Goal: Task Accomplishment & Management: Manage account settings

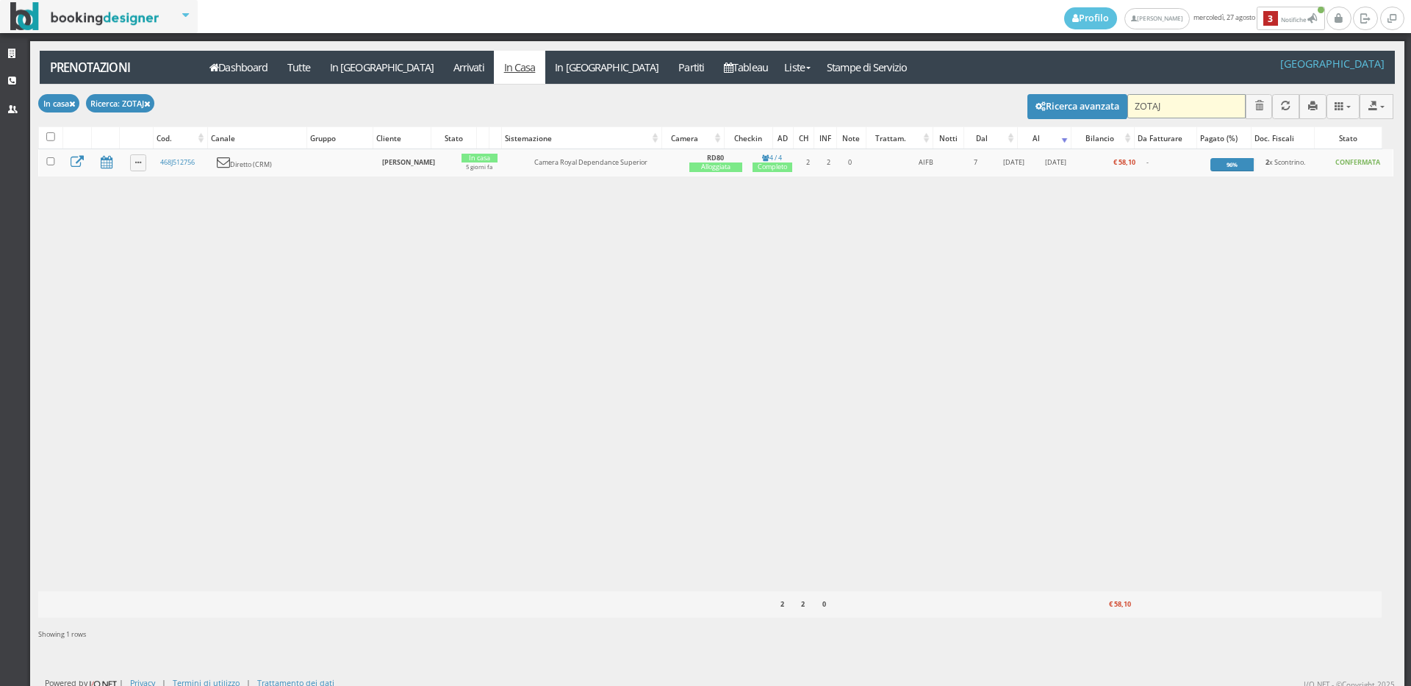
click at [1171, 108] on input "ZOTAJ" at bounding box center [1186, 106] width 118 height 24
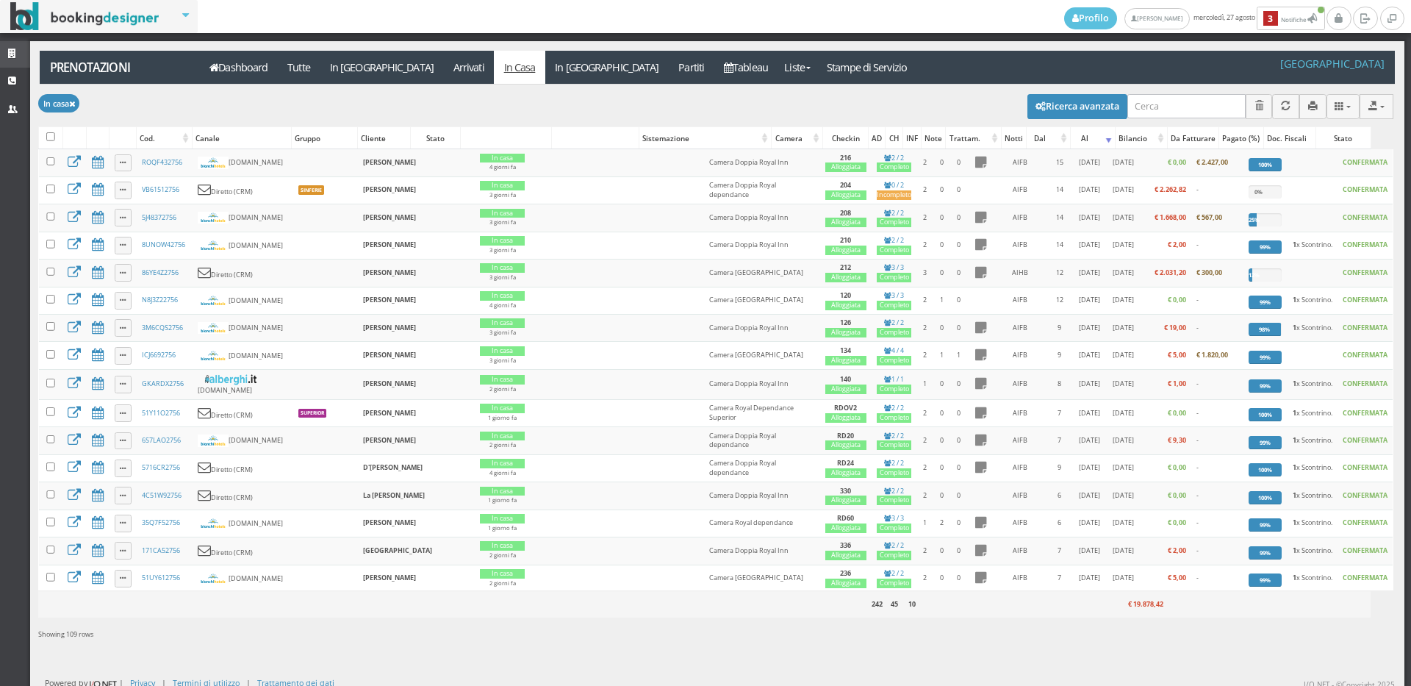
click at [0, 54] on link "Strutture" at bounding box center [15, 54] width 30 height 26
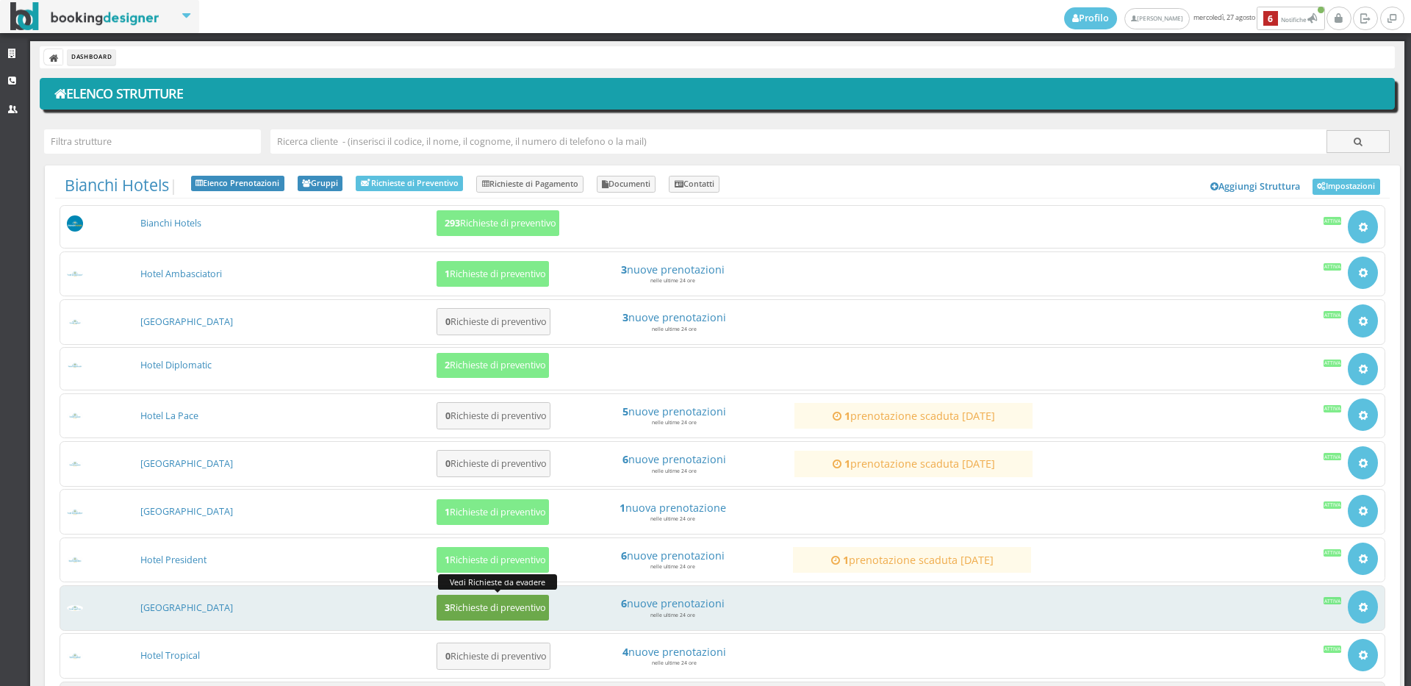
click at [465, 604] on h5 "3 Richieste di preventivo" at bounding box center [493, 607] width 106 height 11
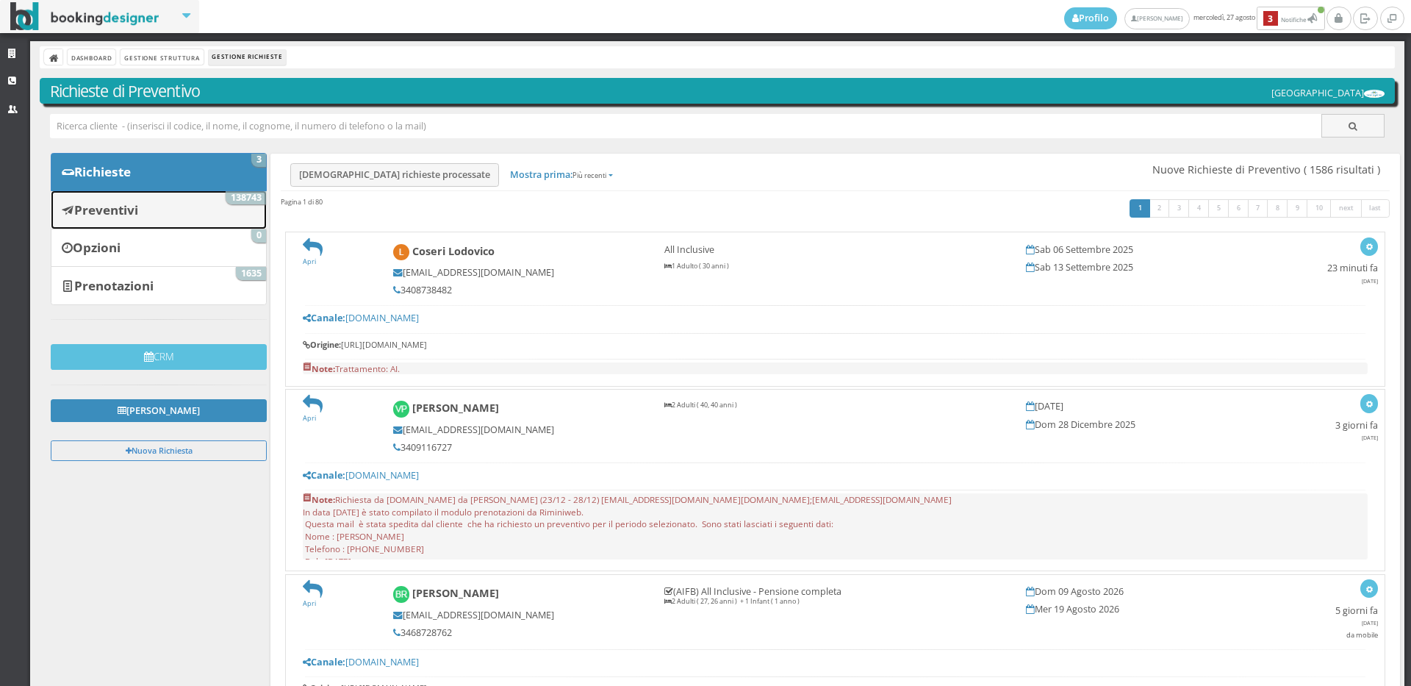
click at [136, 201] on b "Preventivi" at bounding box center [106, 209] width 64 height 17
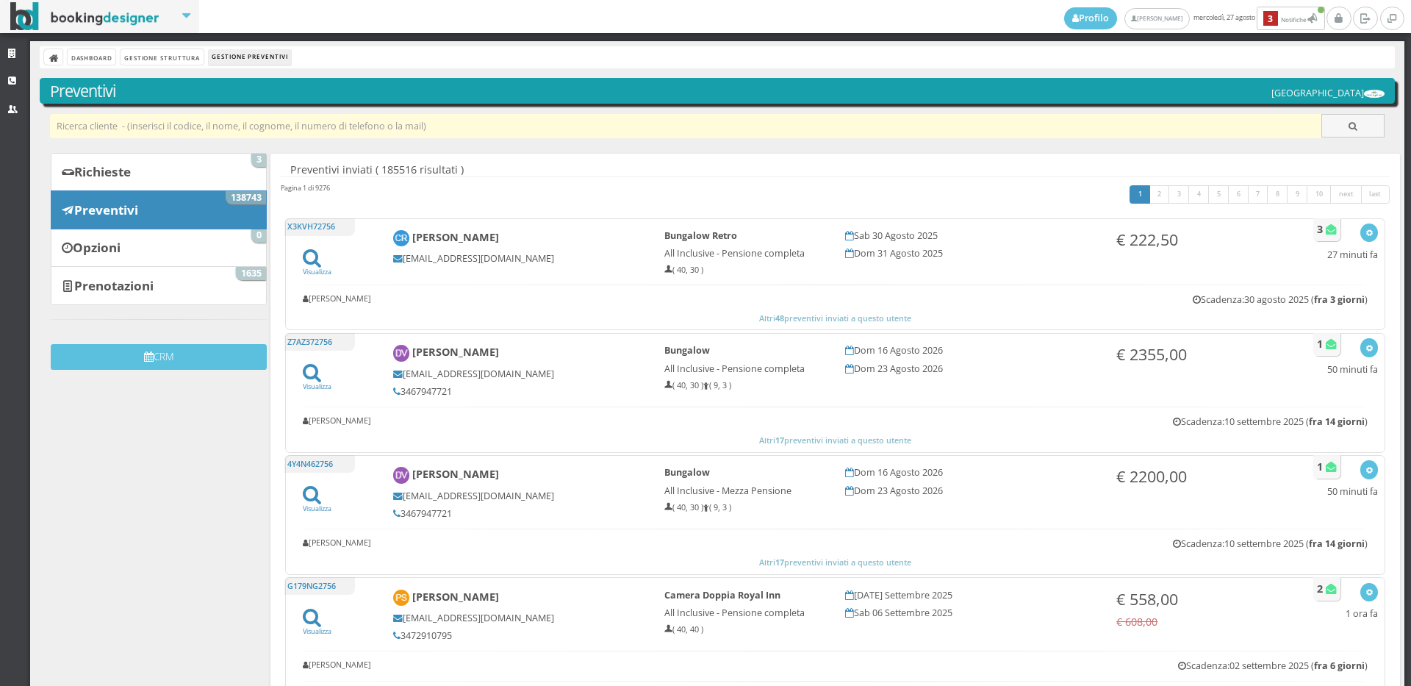
click at [134, 130] on input "text" at bounding box center [686, 126] width 1272 height 24
paste input "dani4ross@gmail.com"
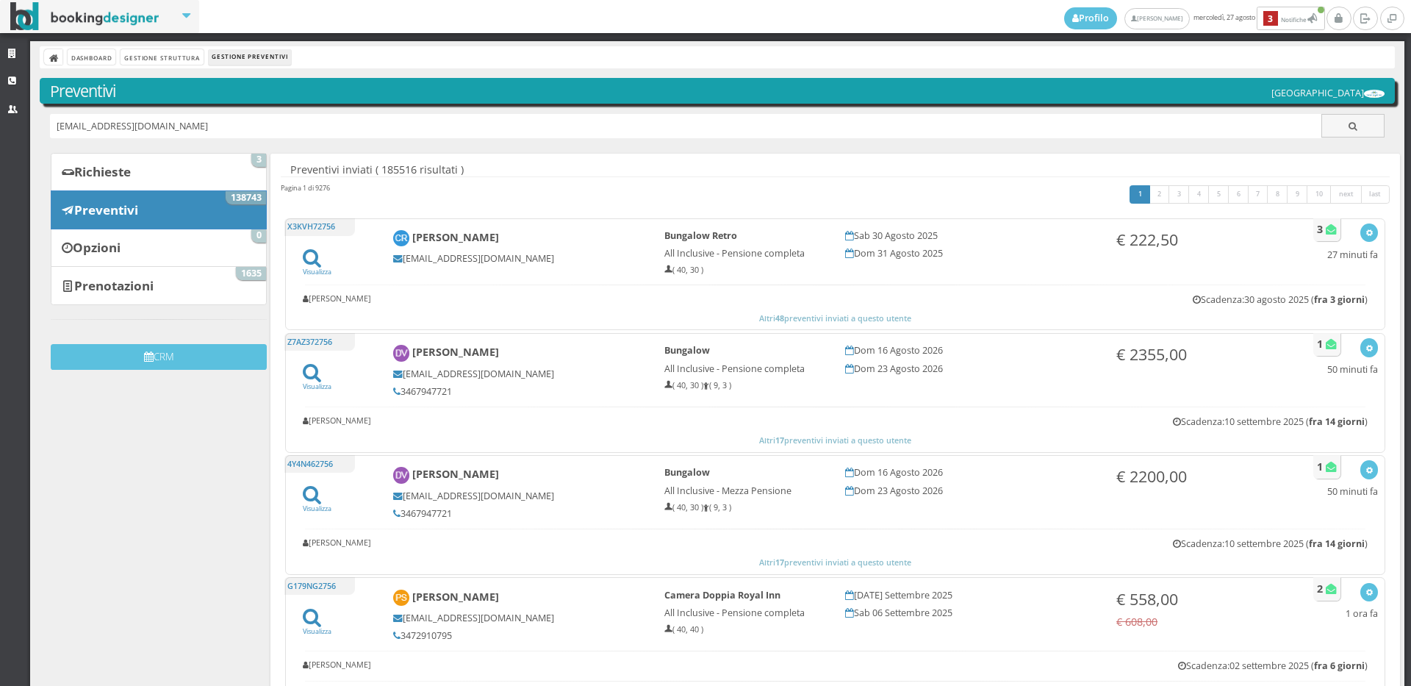
type input "dani4ross@gmail.com"
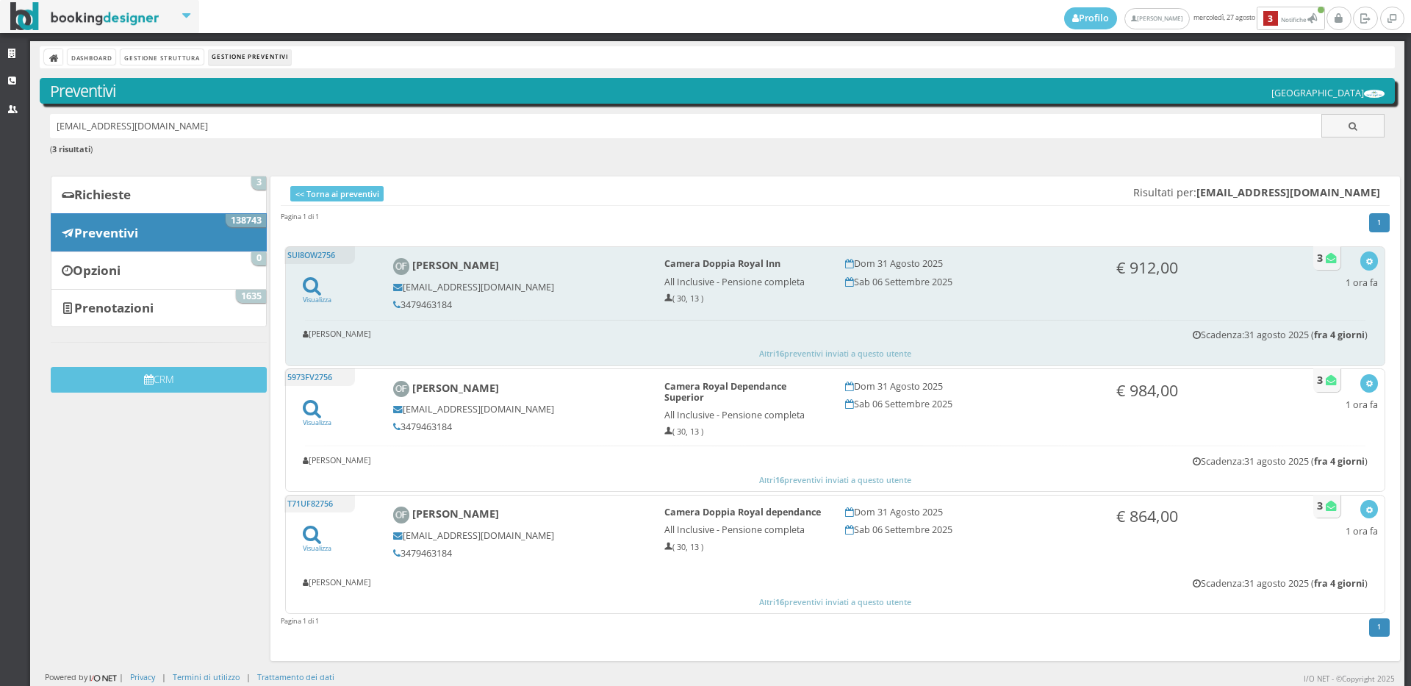
drag, startPoint x: 451, startPoint y: 304, endPoint x: 415, endPoint y: 303, distance: 36.0
click at [398, 297] on div "Omar Facoetti dani4ross@gmail.com 3479463184" at bounding box center [518, 283] width 271 height 65
copy h5 "3479463184"
click at [1362, 259] on button "button" at bounding box center [1368, 260] width 17 height 18
click at [1316, 336] on link "Visualizza sul sito" at bounding box center [1320, 331] width 115 height 17
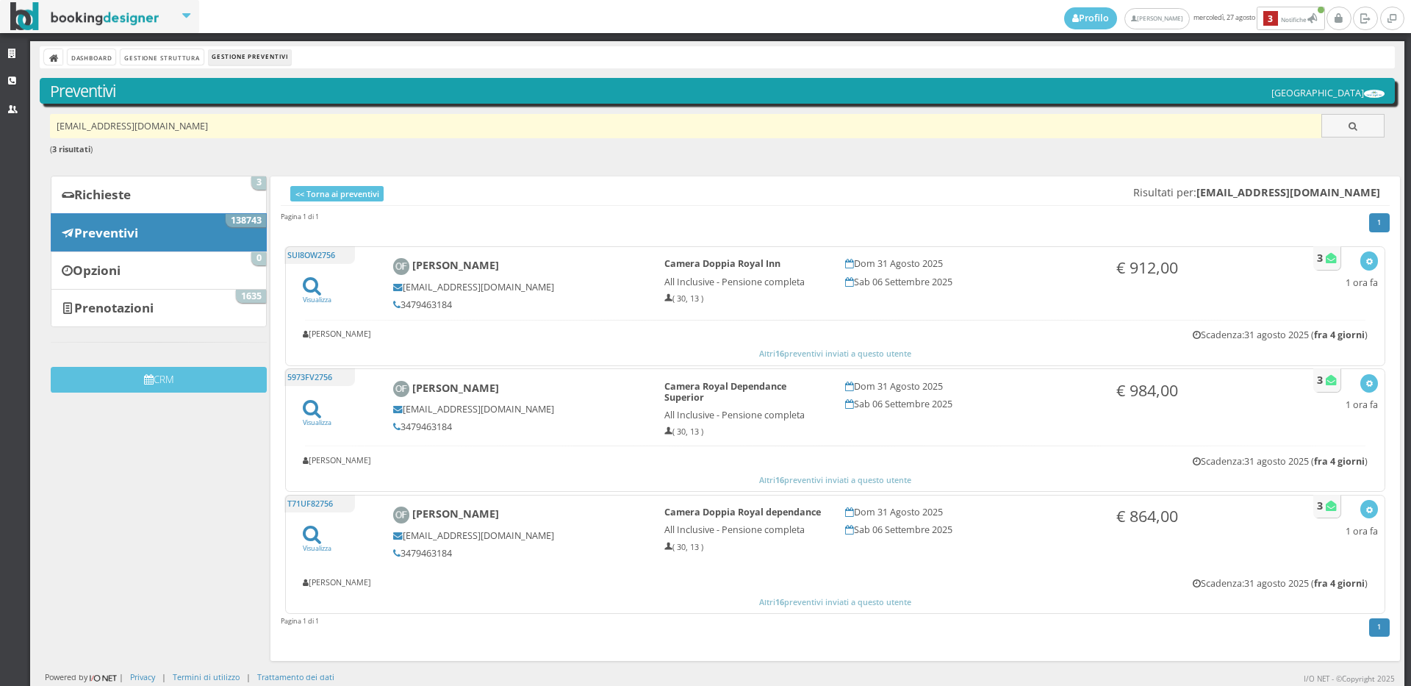
click at [248, 122] on input "dani4ross@gmail.com" at bounding box center [686, 126] width 1272 height 24
paste input "Heidi4ever@hotmail.it"
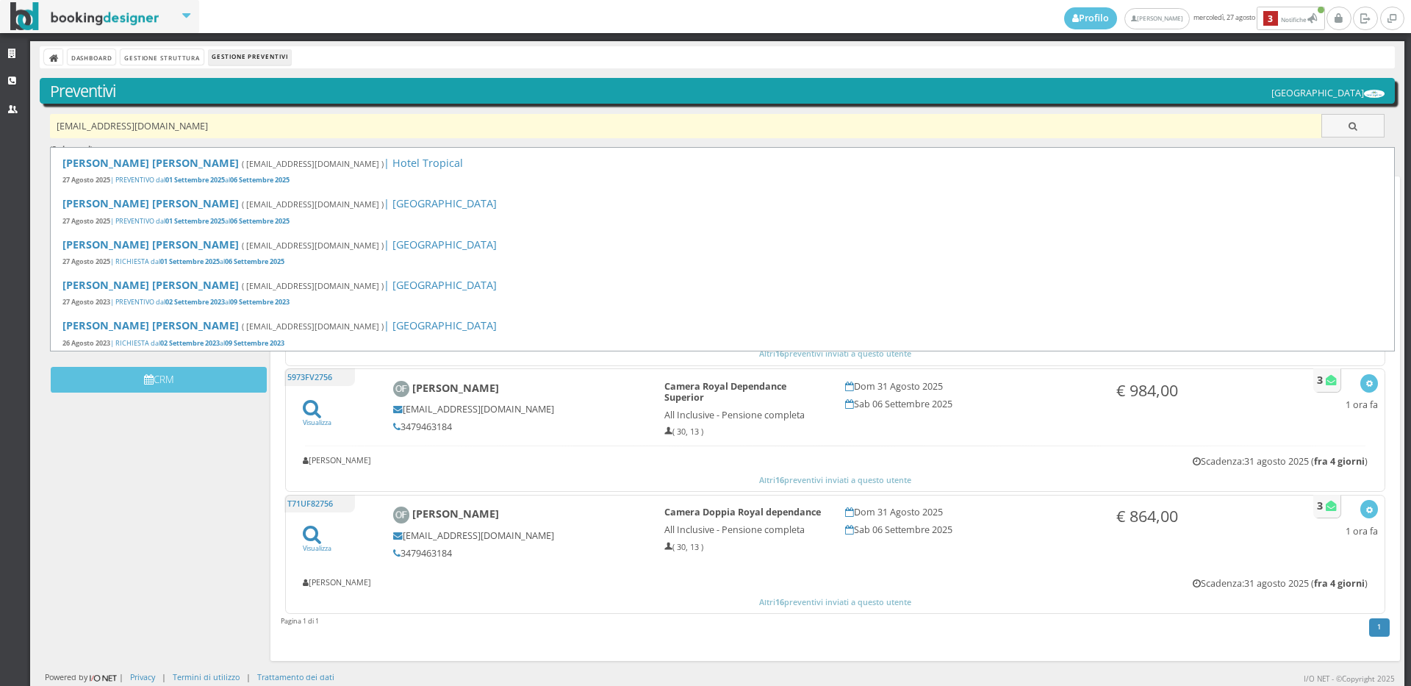
type input "Heidi4ever@hotmail.it"
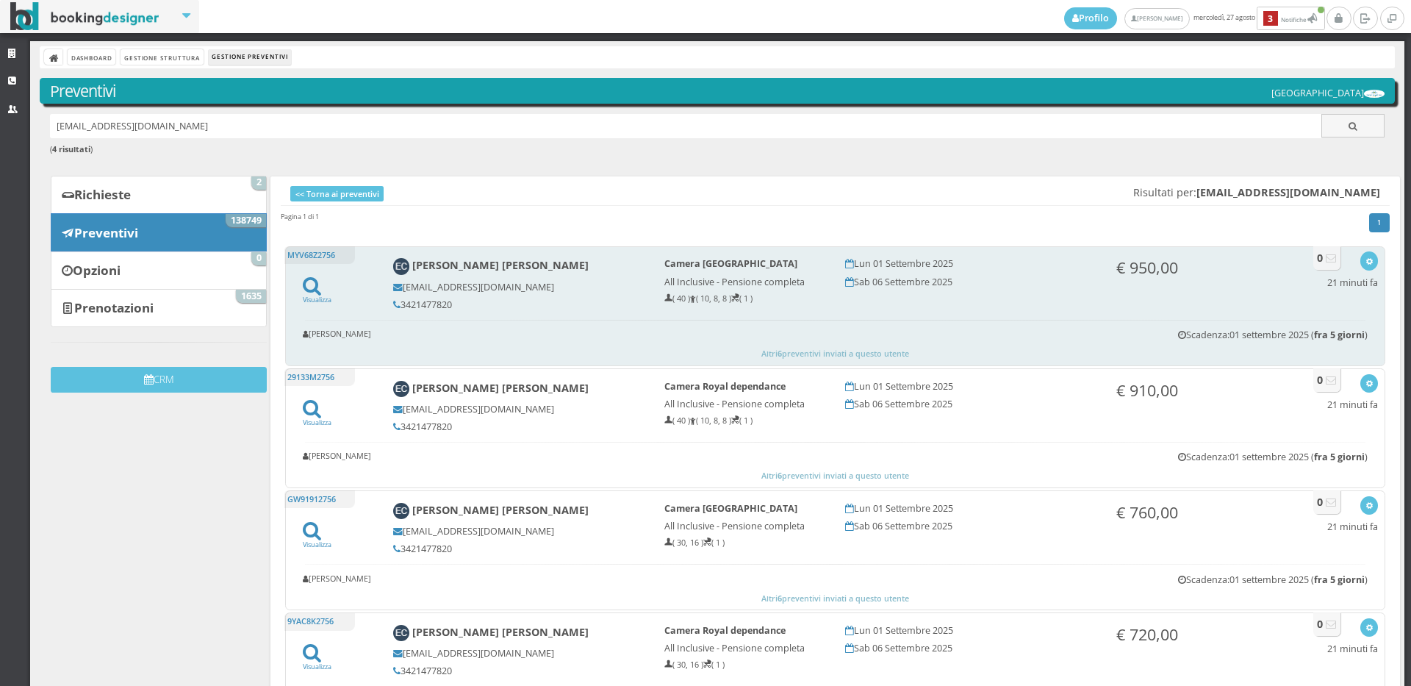
drag, startPoint x: 457, startPoint y: 301, endPoint x: 398, endPoint y: 300, distance: 58.8
click at [398, 300] on h5 "3421477820" at bounding box center [518, 304] width 251 height 11
copy h5 "3421477820"
click at [1365, 261] on icon "button" at bounding box center [1369, 262] width 8 height 8
click at [1342, 330] on link "Visualizza sul sito" at bounding box center [1320, 331] width 115 height 17
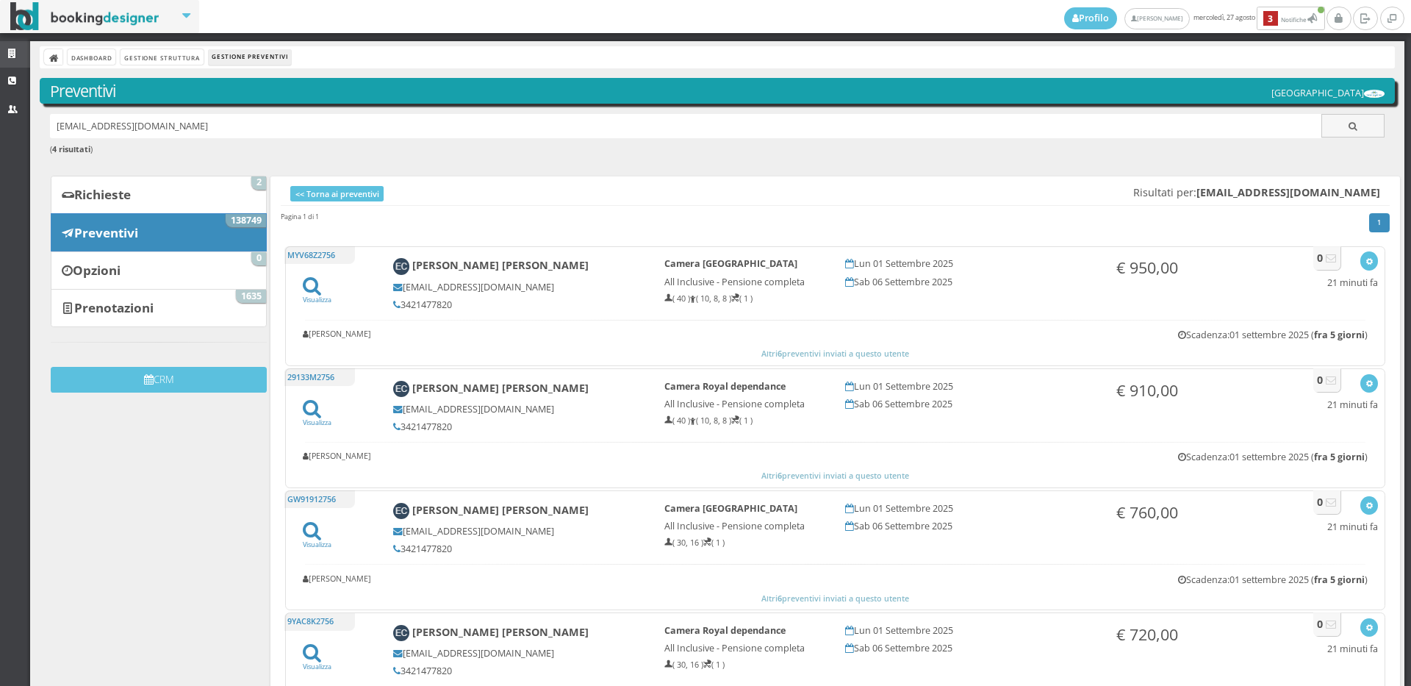
click at [10, 51] on icon at bounding box center [14, 54] width 12 height 10
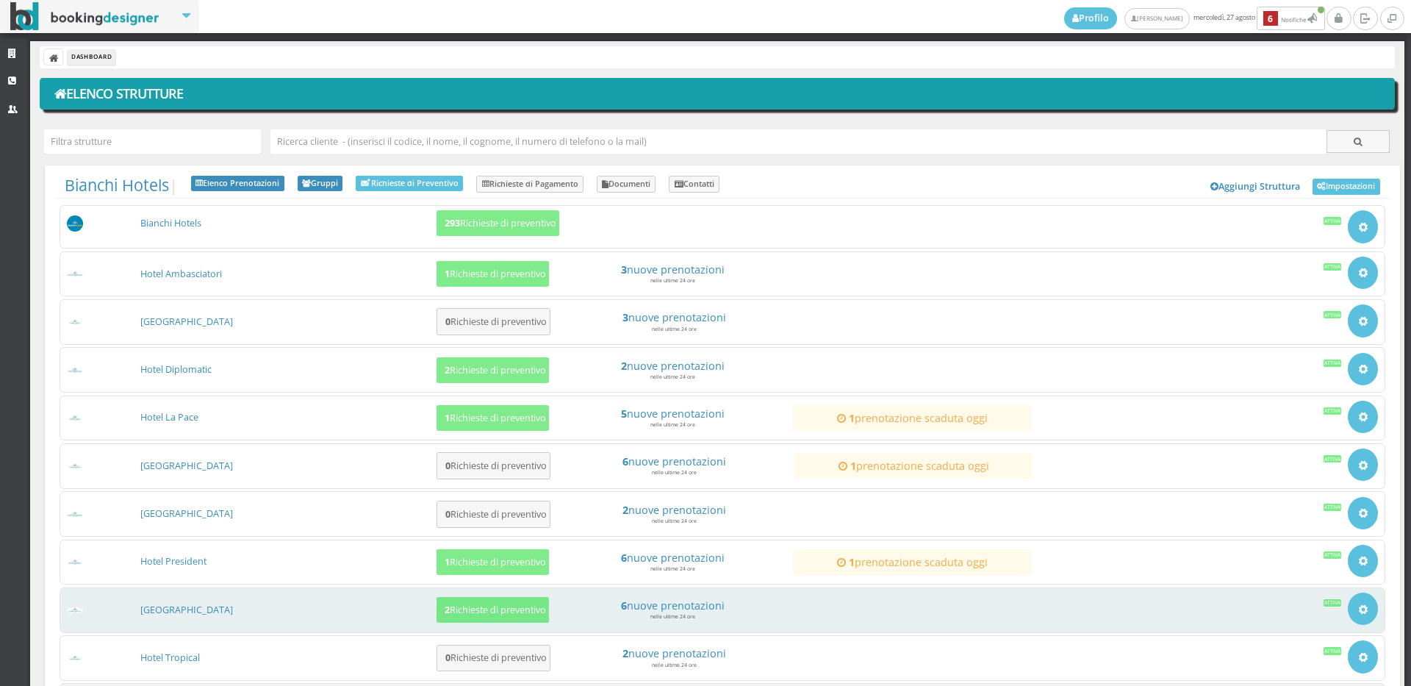
click at [155, 617] on div "[GEOGRAPHIC_DATA] 2 Richieste di preventivo 6 nuove prenotazioni nelle ultime 2…" at bounding box center [723, 610] width 1326 height 46
click at [175, 606] on link "[GEOGRAPHIC_DATA]" at bounding box center [186, 609] width 93 height 12
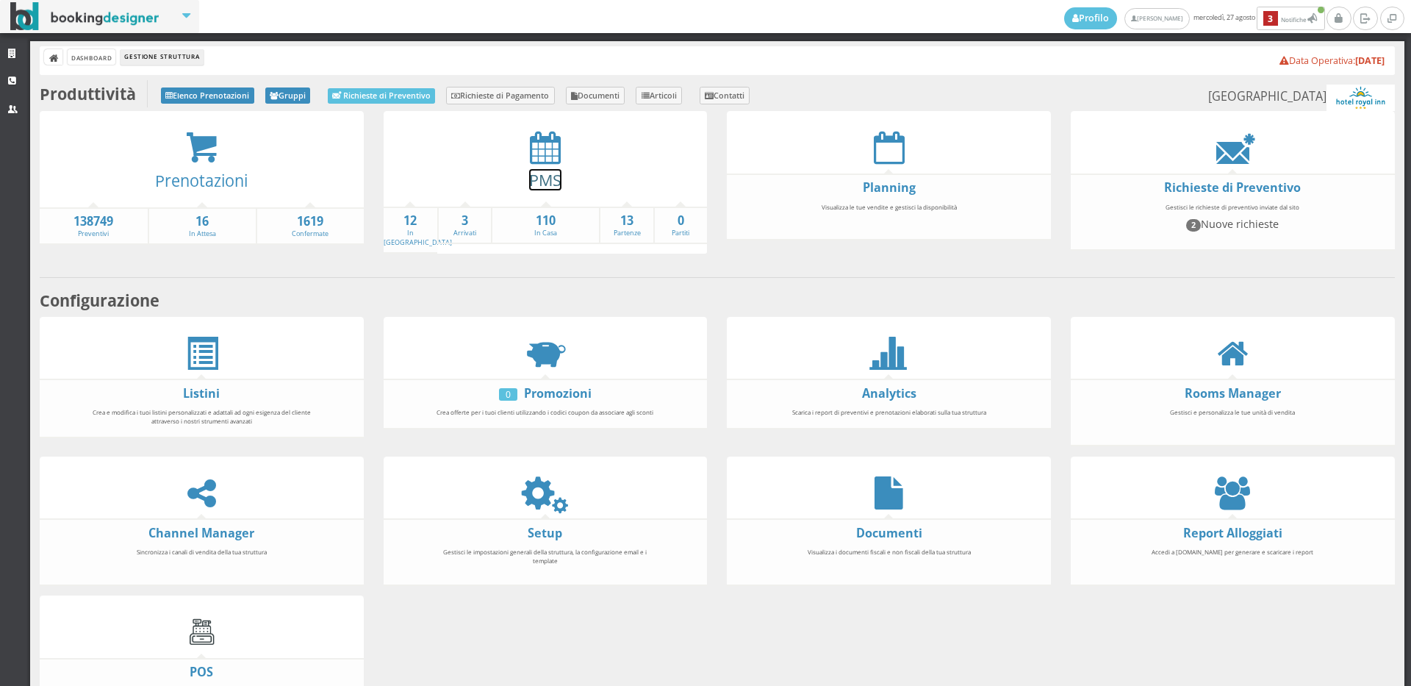
click at [539, 184] on link "PMS" at bounding box center [545, 179] width 32 height 21
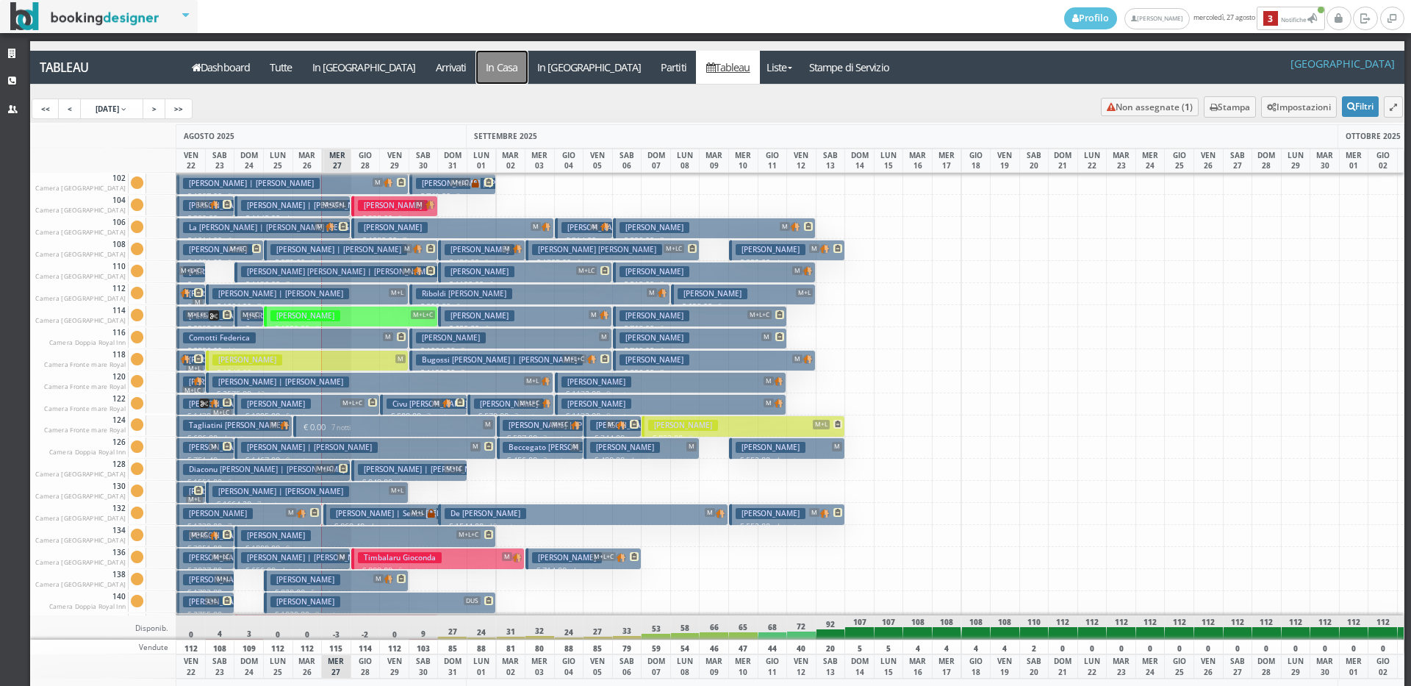
click at [476, 61] on a=pms-instay-reservations"] "In Casa" at bounding box center [501, 67] width 51 height 33
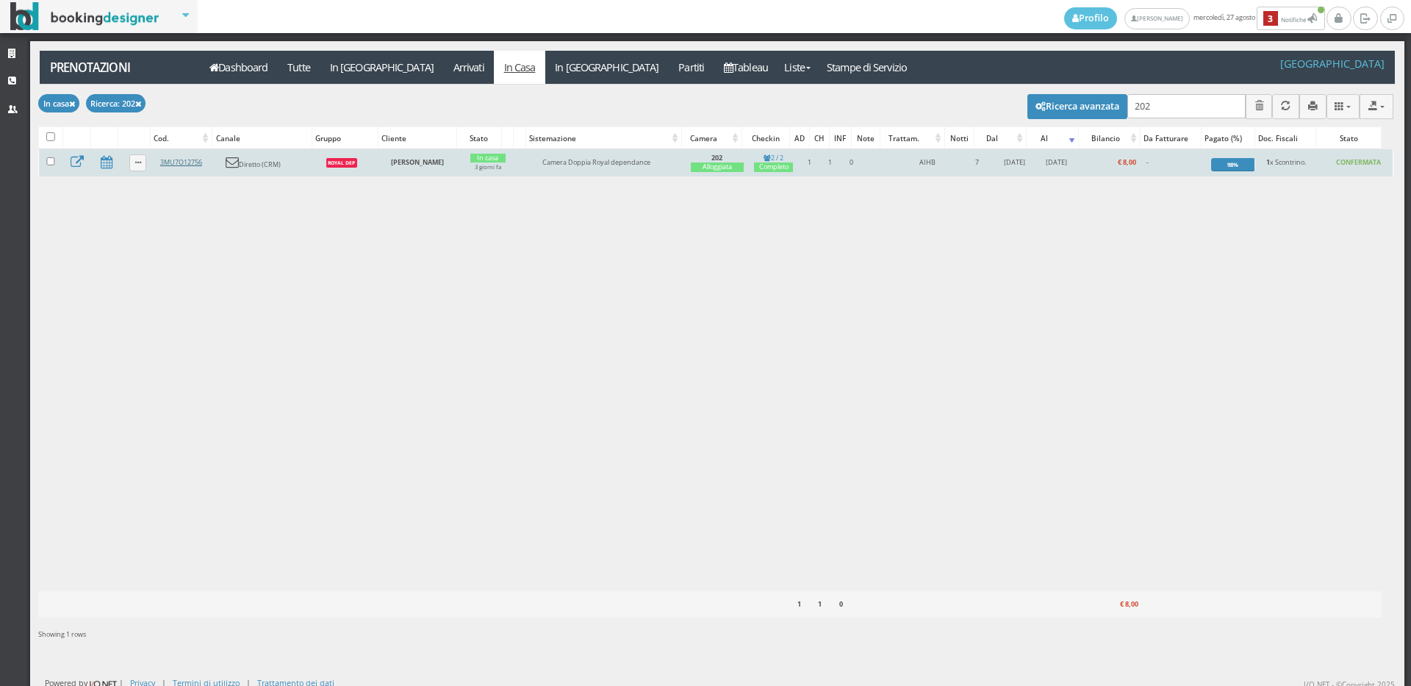
type input "202"
click at [179, 163] on link "3MU7O12756" at bounding box center [181, 162] width 42 height 10
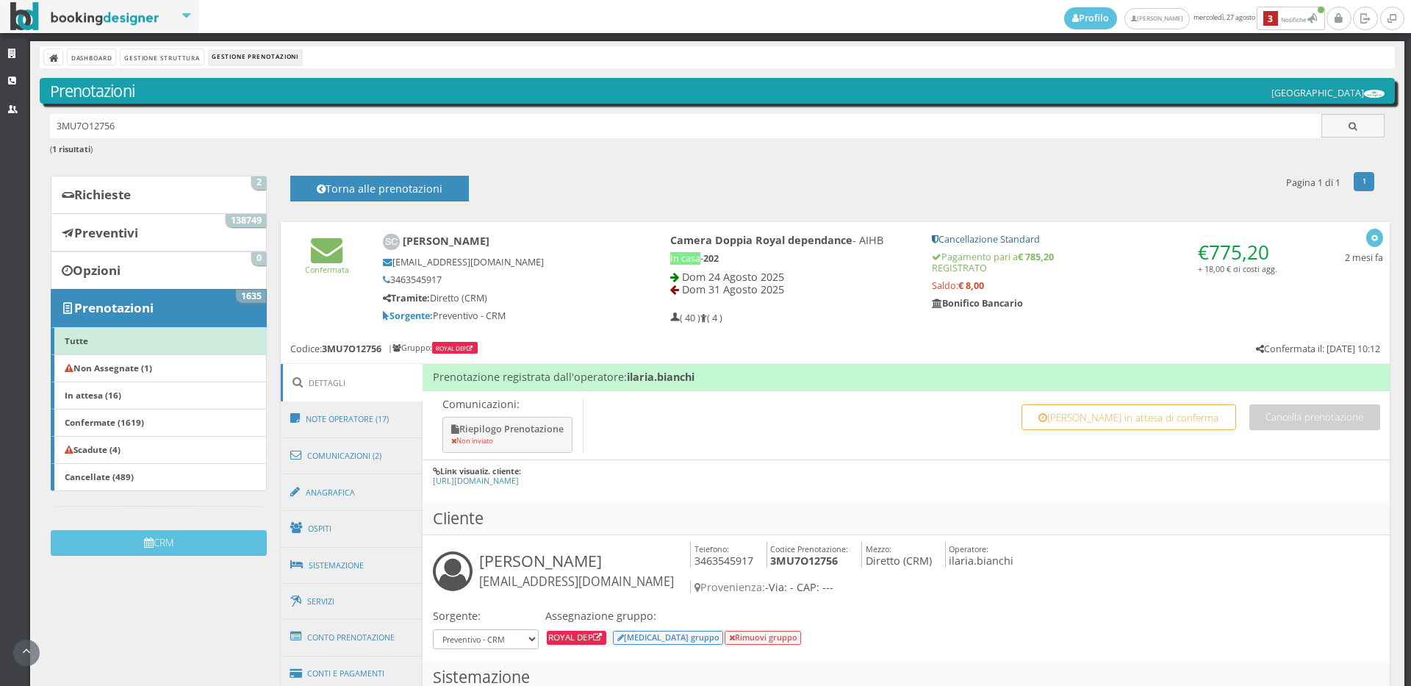
scroll to position [326, 0]
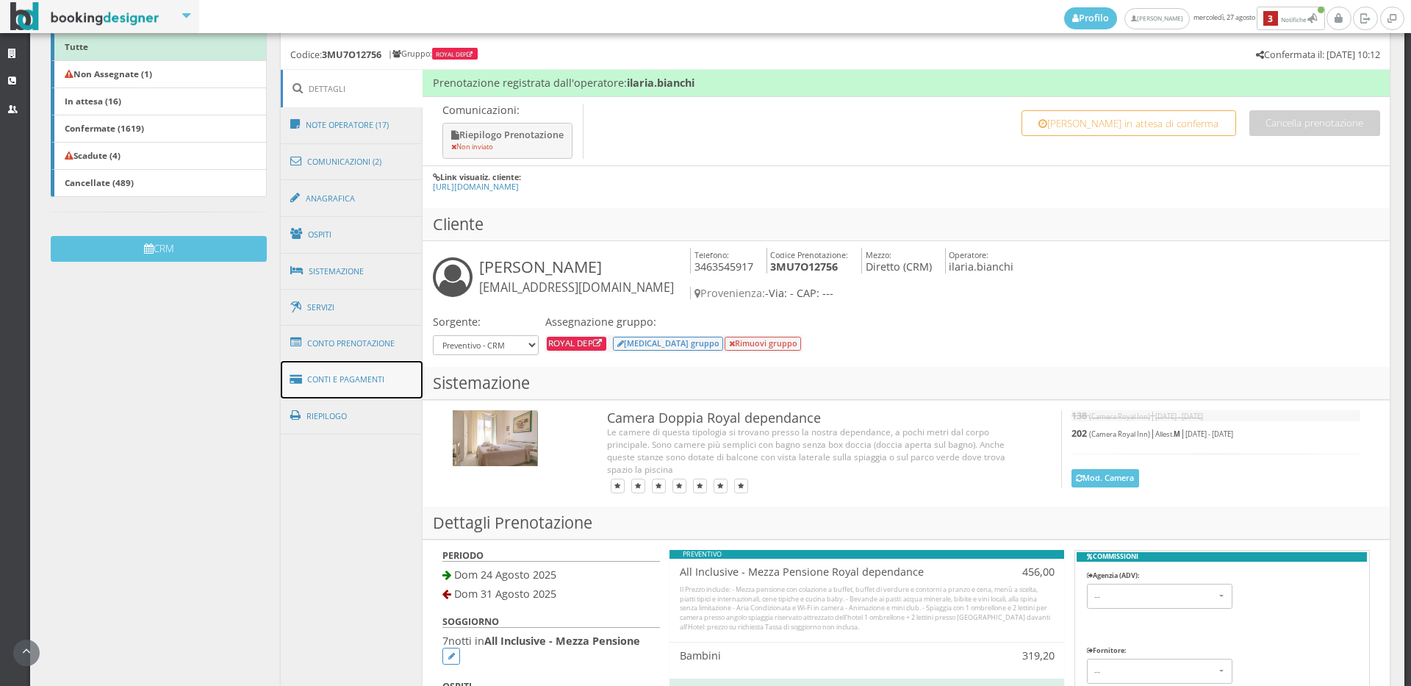
click at [406, 384] on link "Conti e Pagamenti" at bounding box center [352, 379] width 143 height 37
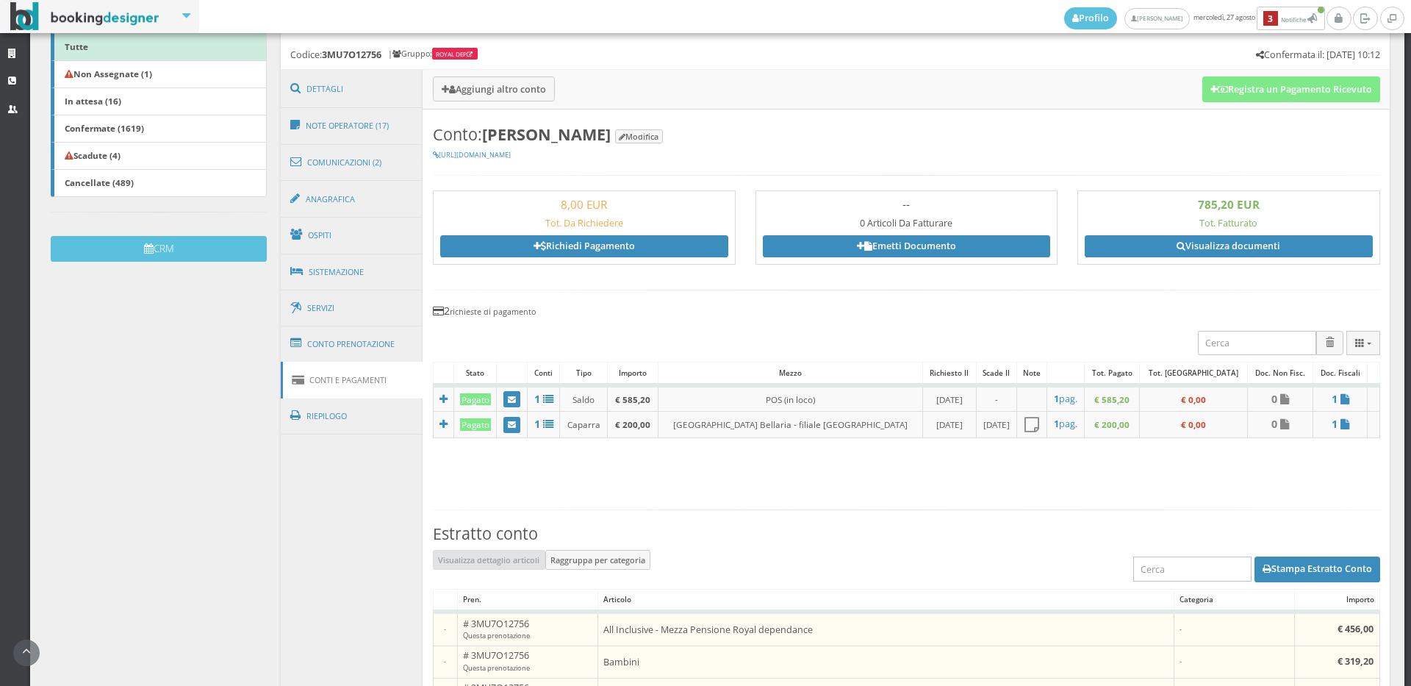
scroll to position [489, 0]
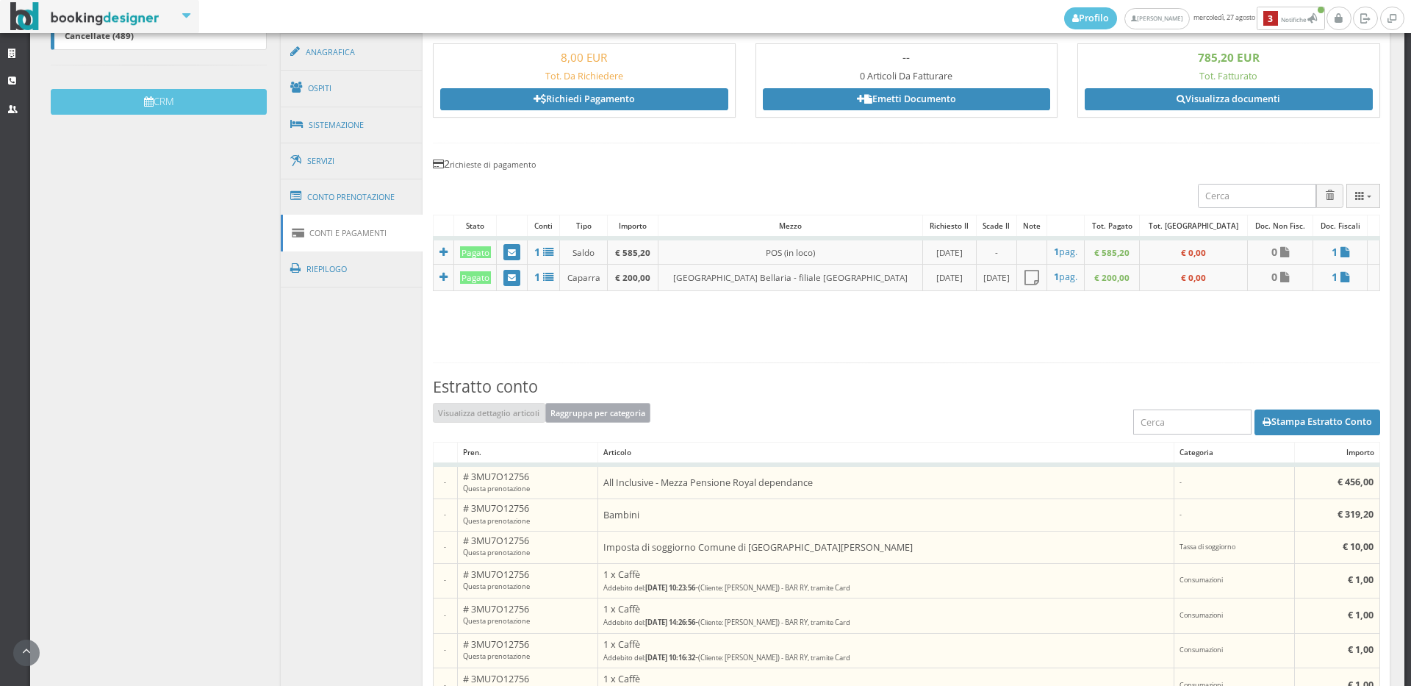
click at [592, 420] on button "Raggruppa per categoria" at bounding box center [598, 412] width 106 height 19
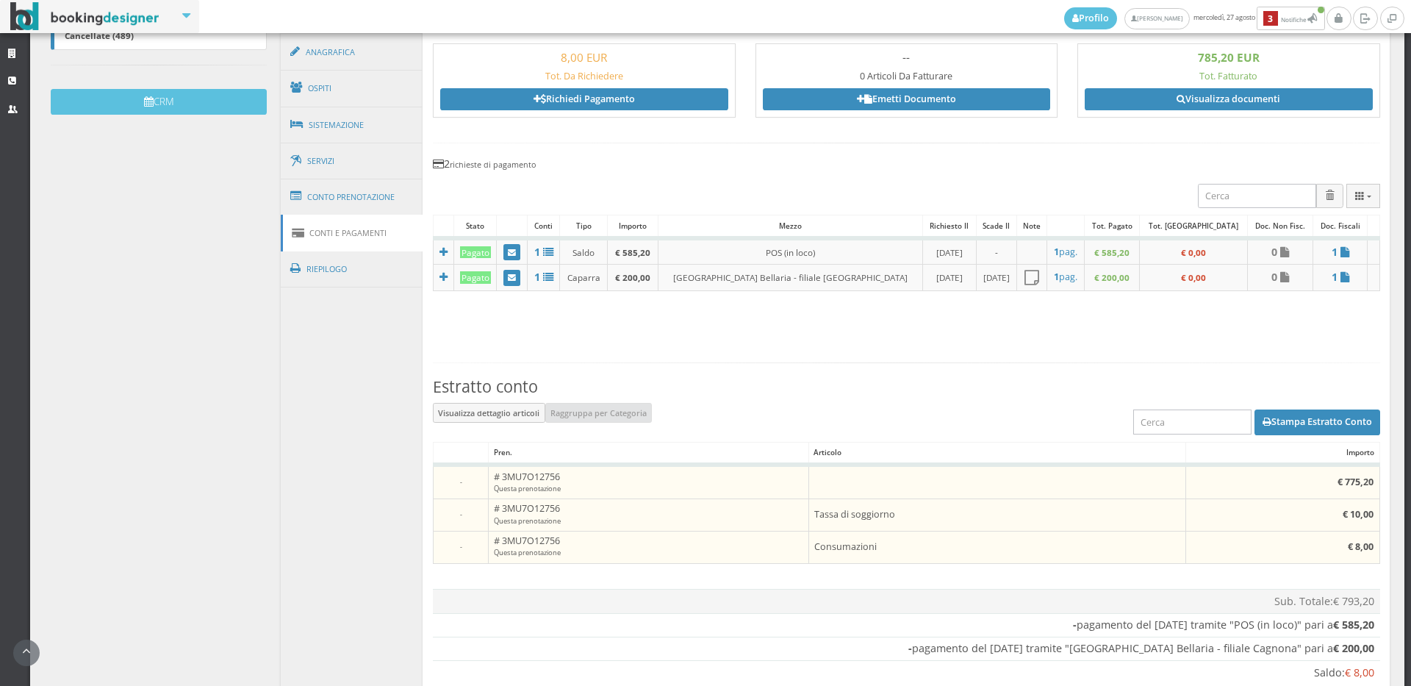
scroll to position [579, 0]
